Goal: Information Seeking & Learning: Learn about a topic

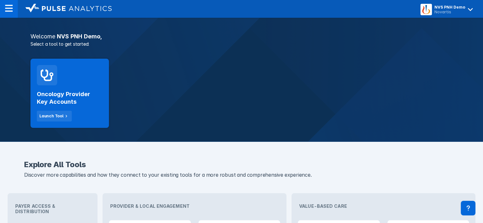
scroll to position [99, 0]
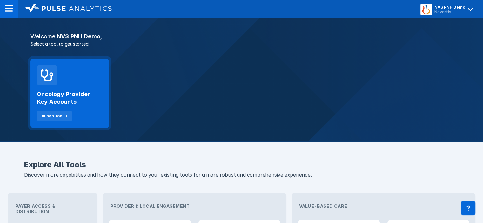
click at [75, 91] on h2 "Oncology Provider Key Accounts" at bounding box center [70, 97] width 66 height 15
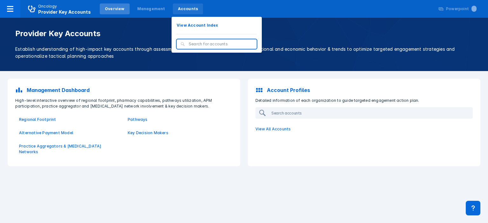
click at [184, 7] on div "Accounts" at bounding box center [188, 9] width 20 height 6
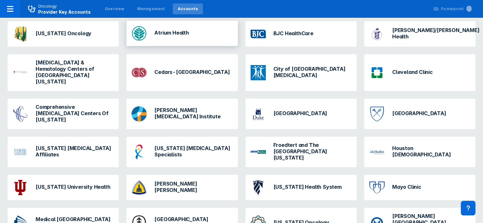
scroll to position [73, 0]
click at [403, 69] on h3 "Cleveland Clinic" at bounding box center [412, 72] width 41 height 6
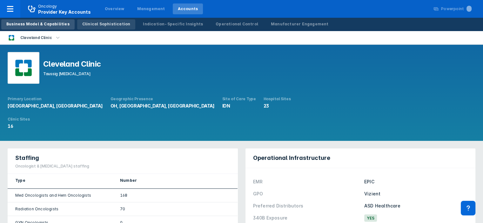
click at [109, 24] on div "Clinical Sophistication" at bounding box center [106, 24] width 48 height 6
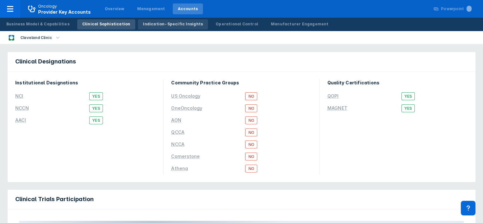
click at [151, 21] on div "Indication-Specific Insights" at bounding box center [173, 24] width 60 height 6
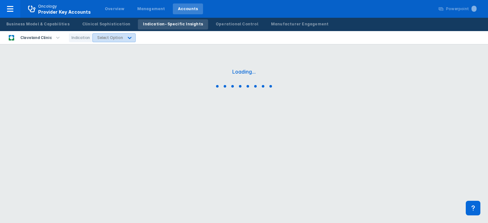
click at [110, 39] on div "Select Option" at bounding box center [109, 37] width 25 height 5
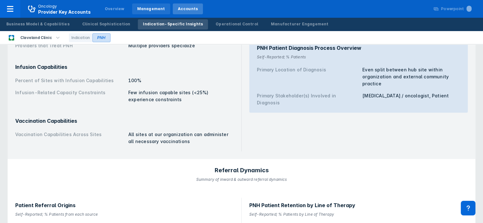
scroll to position [410, 0]
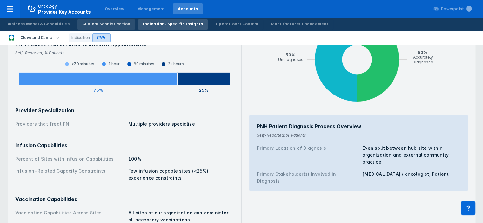
click at [113, 21] on link "Clinical Sophistication" at bounding box center [106, 24] width 58 height 10
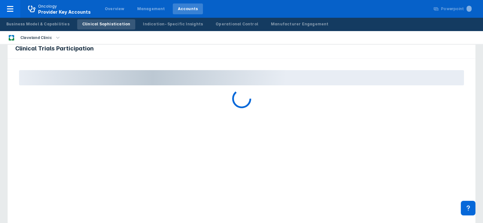
scroll to position [196, 0]
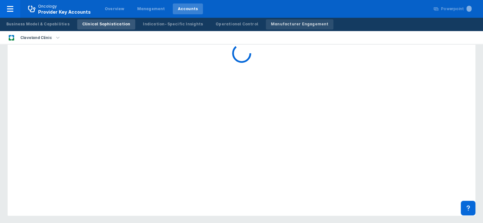
click at [284, 23] on div "Manufacturer Engagement" at bounding box center [300, 24] width 58 height 6
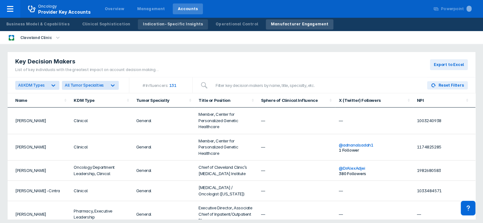
click at [143, 26] on div "Indication-Specific Insights" at bounding box center [173, 24] width 60 height 6
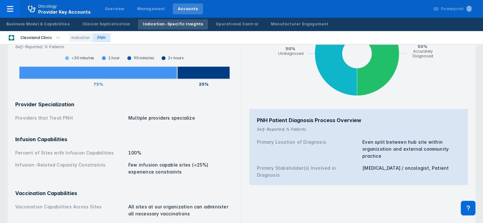
scroll to position [422, 0]
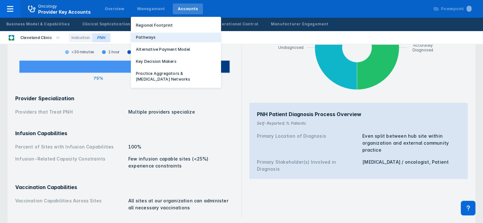
click at [145, 38] on p "Pathways" at bounding box center [146, 38] width 20 height 6
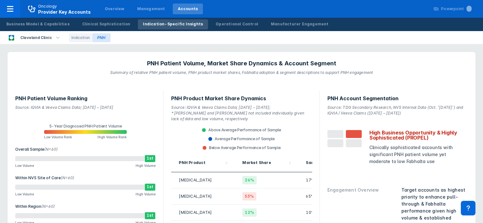
scroll to position [422, 0]
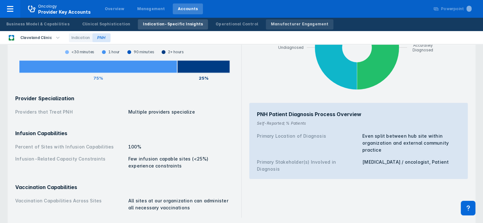
click at [278, 23] on div "Manufacturer Engagement" at bounding box center [300, 24] width 58 height 6
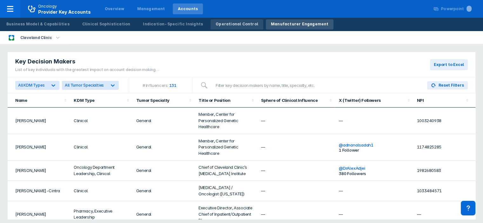
click at [216, 24] on div "Operational Control" at bounding box center [237, 24] width 43 height 6
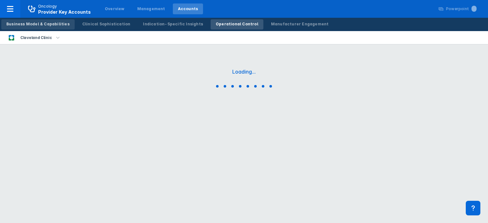
click at [56, 24] on div "Business Model & Capabilities" at bounding box center [37, 24] width 63 height 6
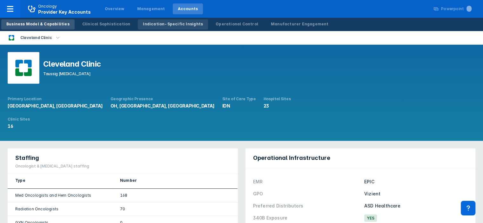
click at [153, 19] on link "Indication-Specific Insights" at bounding box center [173, 24] width 70 height 10
